Goal: Transaction & Acquisition: Obtain resource

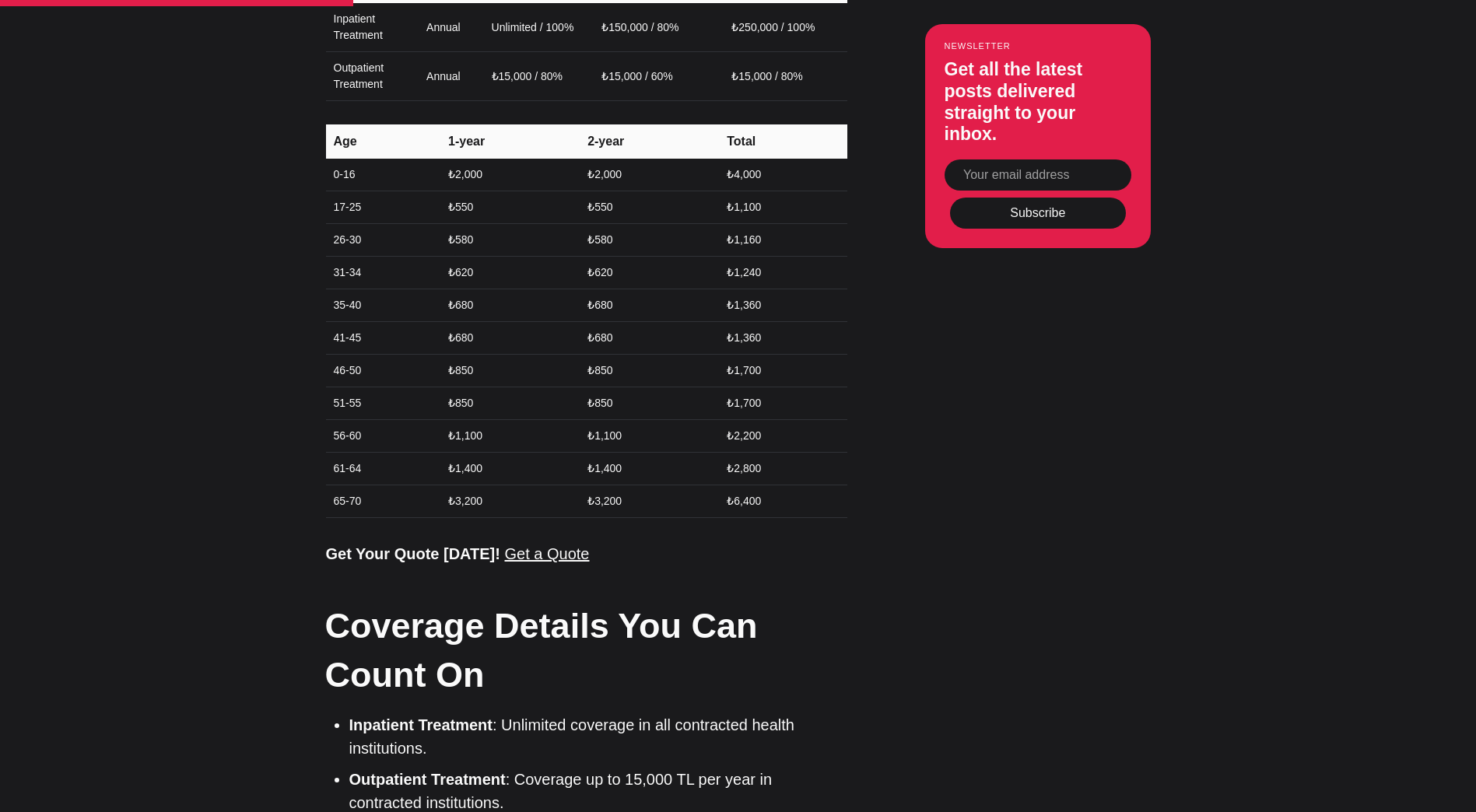
scroll to position [2058, 0]
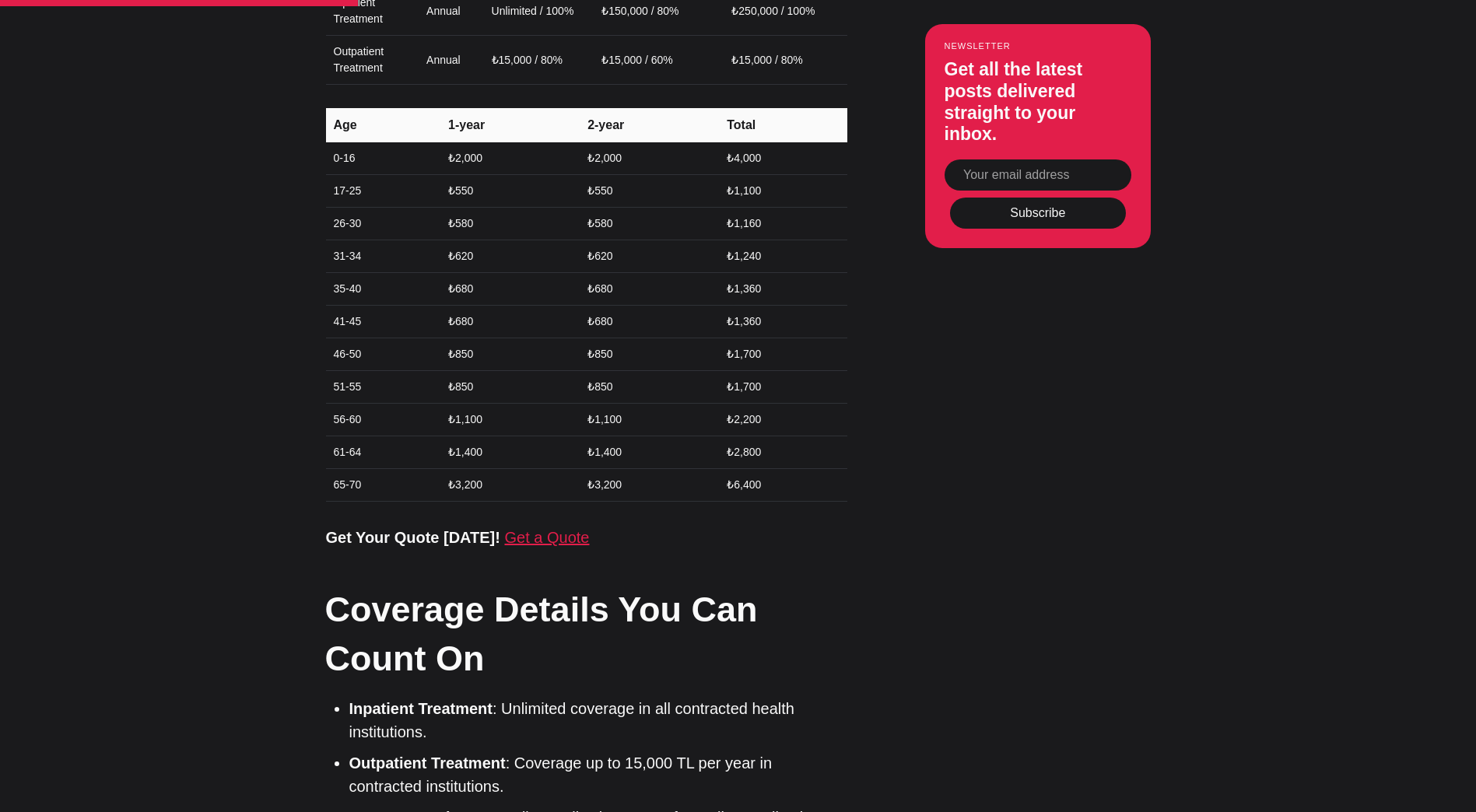
click at [551, 528] on link "Get a Quote" at bounding box center [548, 537] width 85 height 17
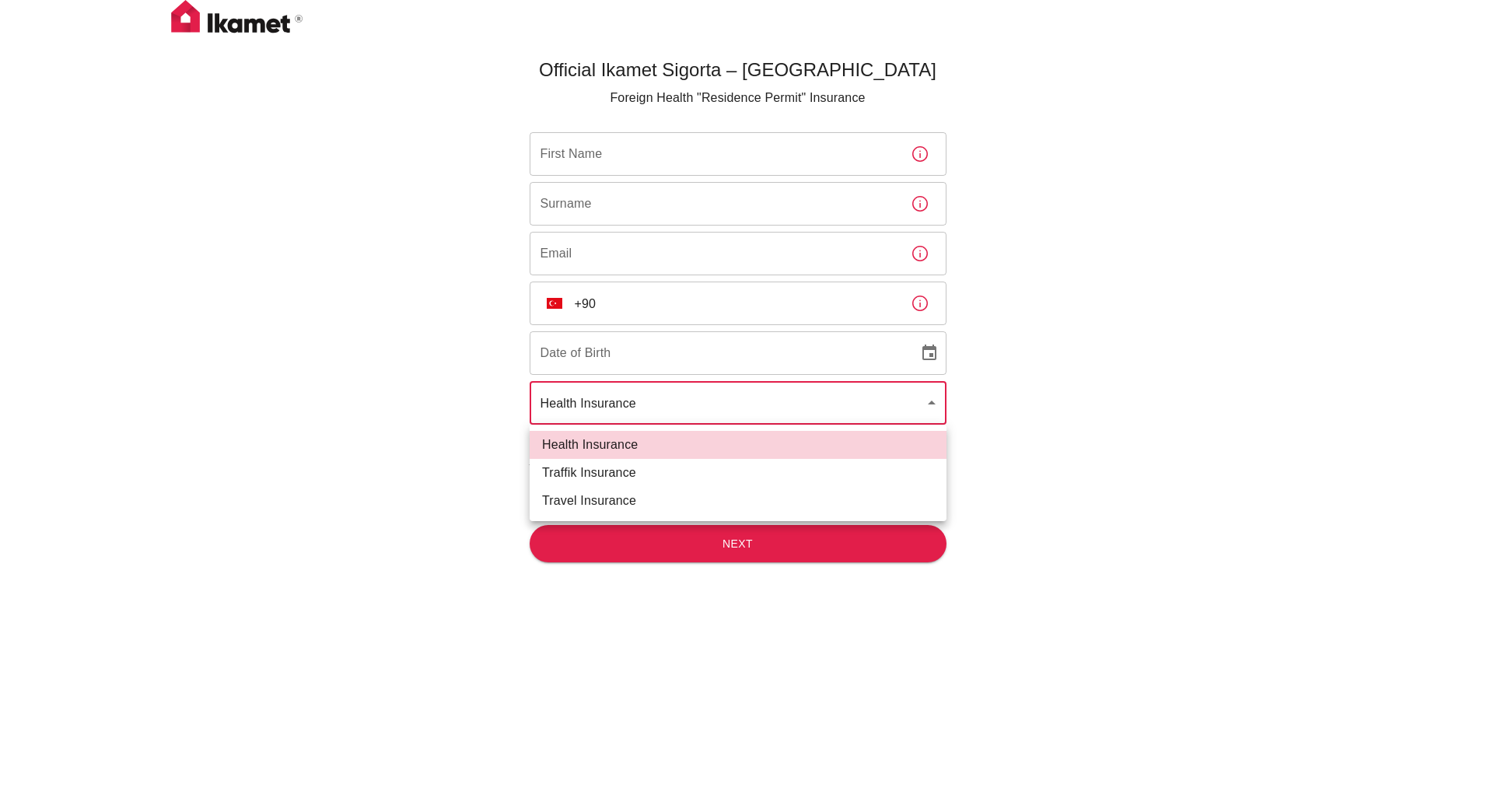
click at [551, 400] on body "Official Ikamet Sigorta – [DEMOGRAPHIC_DATA] Foreign Health "Residence Permit" …" at bounding box center [743, 432] width 1487 height 863
